Goal: Use online tool/utility

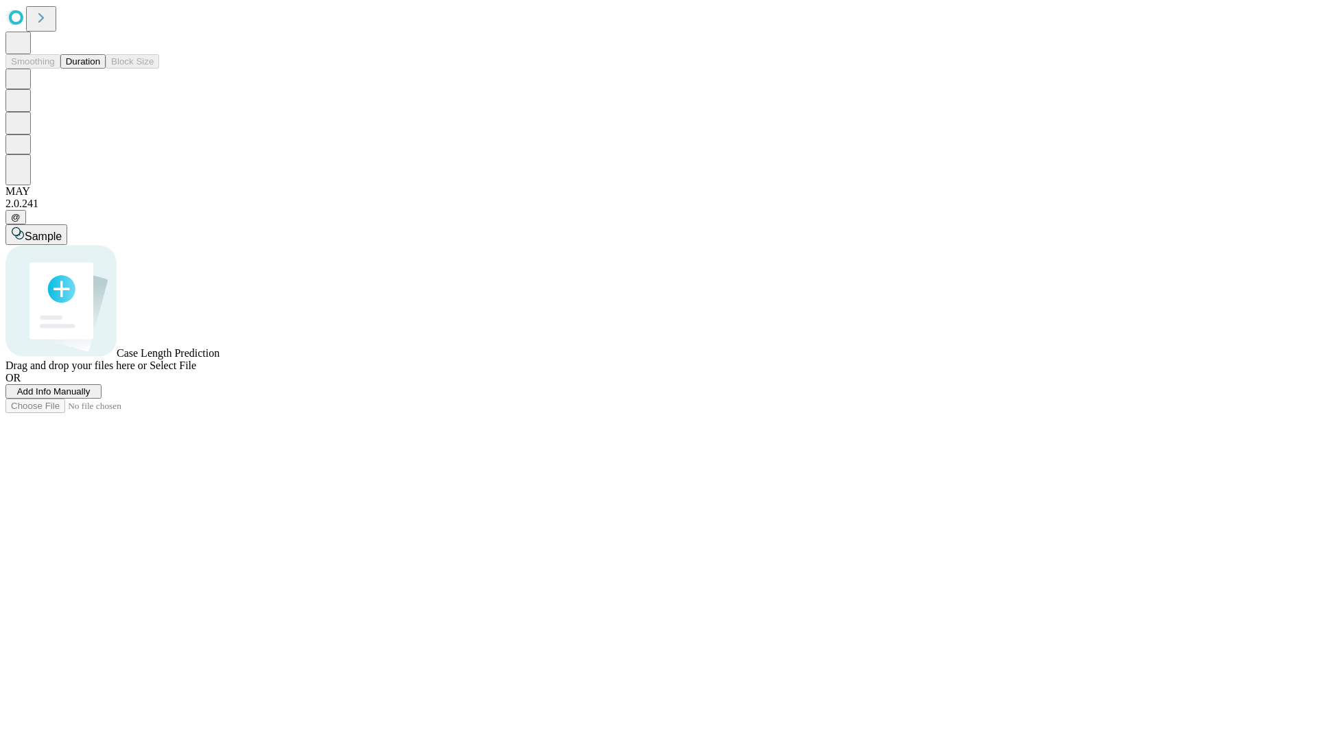
click at [91, 396] on span "Add Info Manually" at bounding box center [53, 391] width 73 height 10
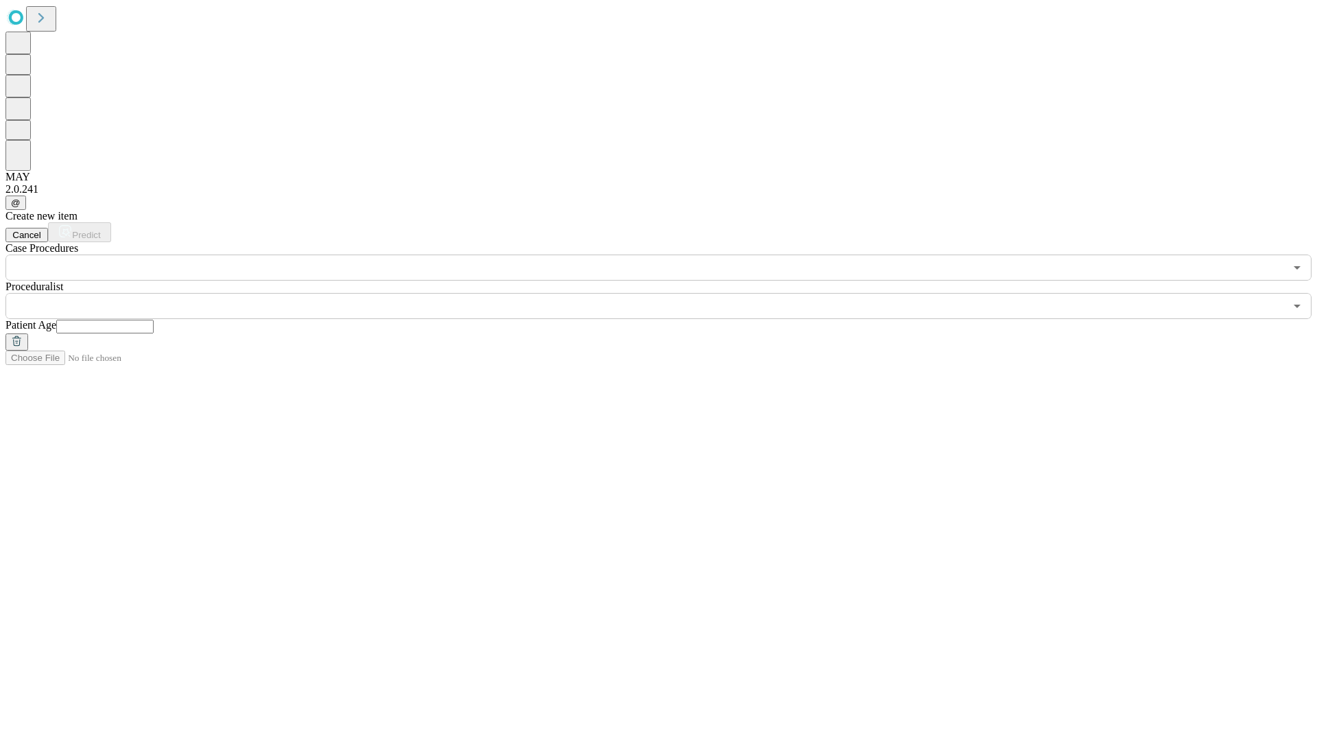
click at [154, 320] on input "text" at bounding box center [104, 327] width 97 height 14
type input "**"
click at [668, 293] on input "text" at bounding box center [644, 306] width 1279 height 26
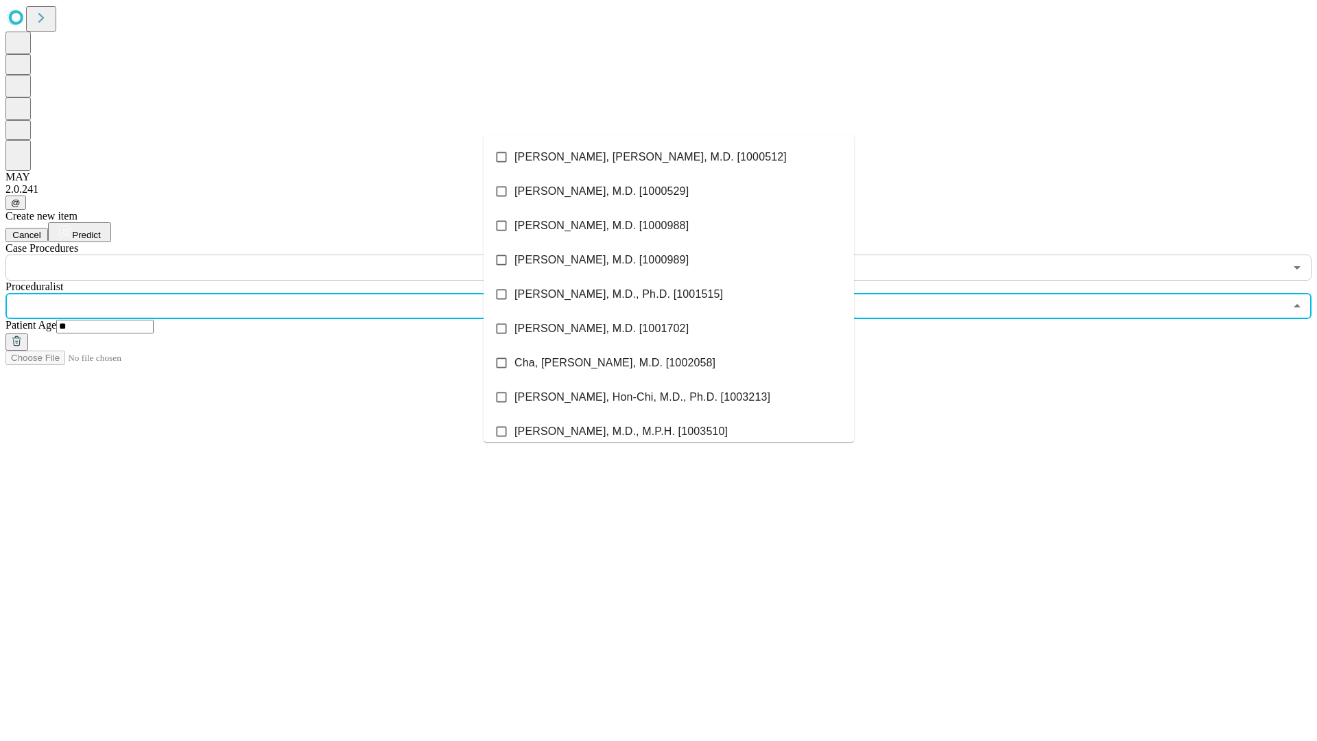
click at [669, 157] on li "[PERSON_NAME], [PERSON_NAME], M.D. [1000512]" at bounding box center [669, 157] width 370 height 34
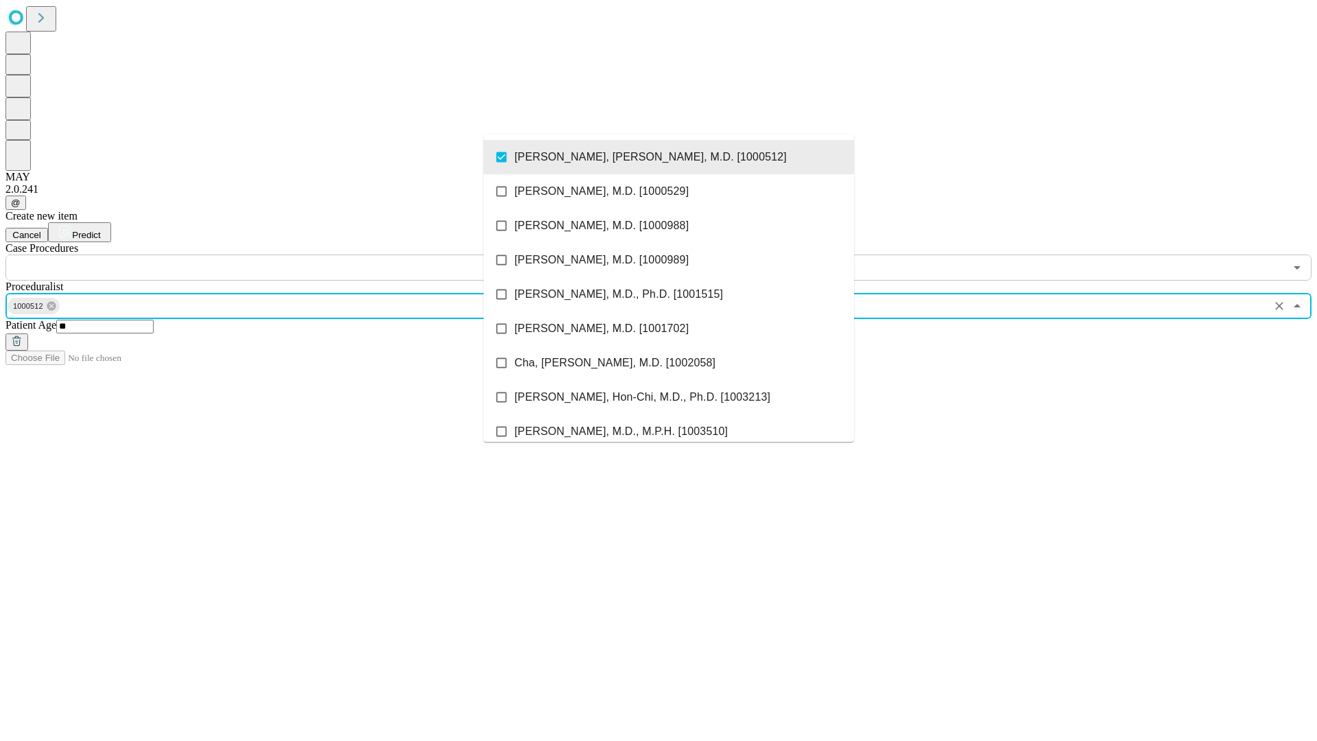
click at [288, 254] on input "text" at bounding box center [644, 267] width 1279 height 26
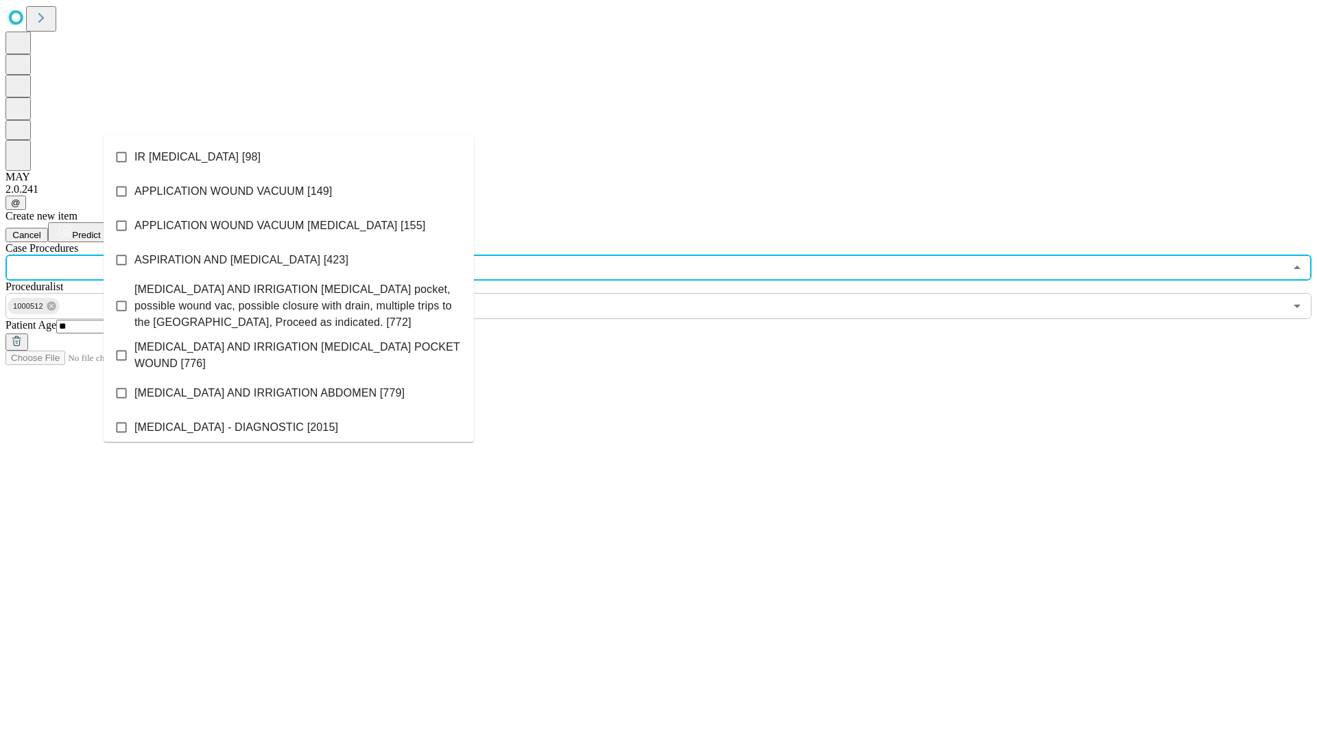
click at [289, 157] on li "IR [MEDICAL_DATA] [98]" at bounding box center [289, 157] width 370 height 34
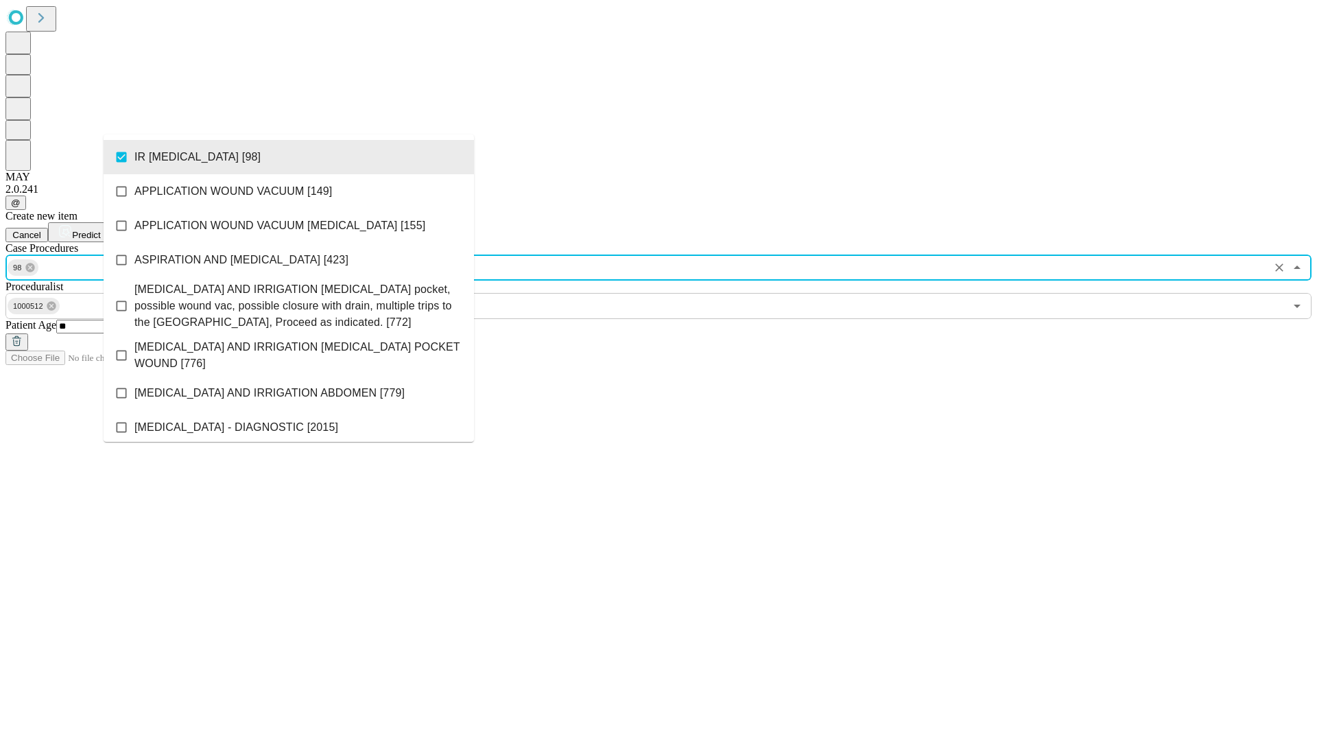
click at [100, 230] on span "Predict" at bounding box center [86, 235] width 28 height 10
